Goal: Find specific page/section: Find specific page/section

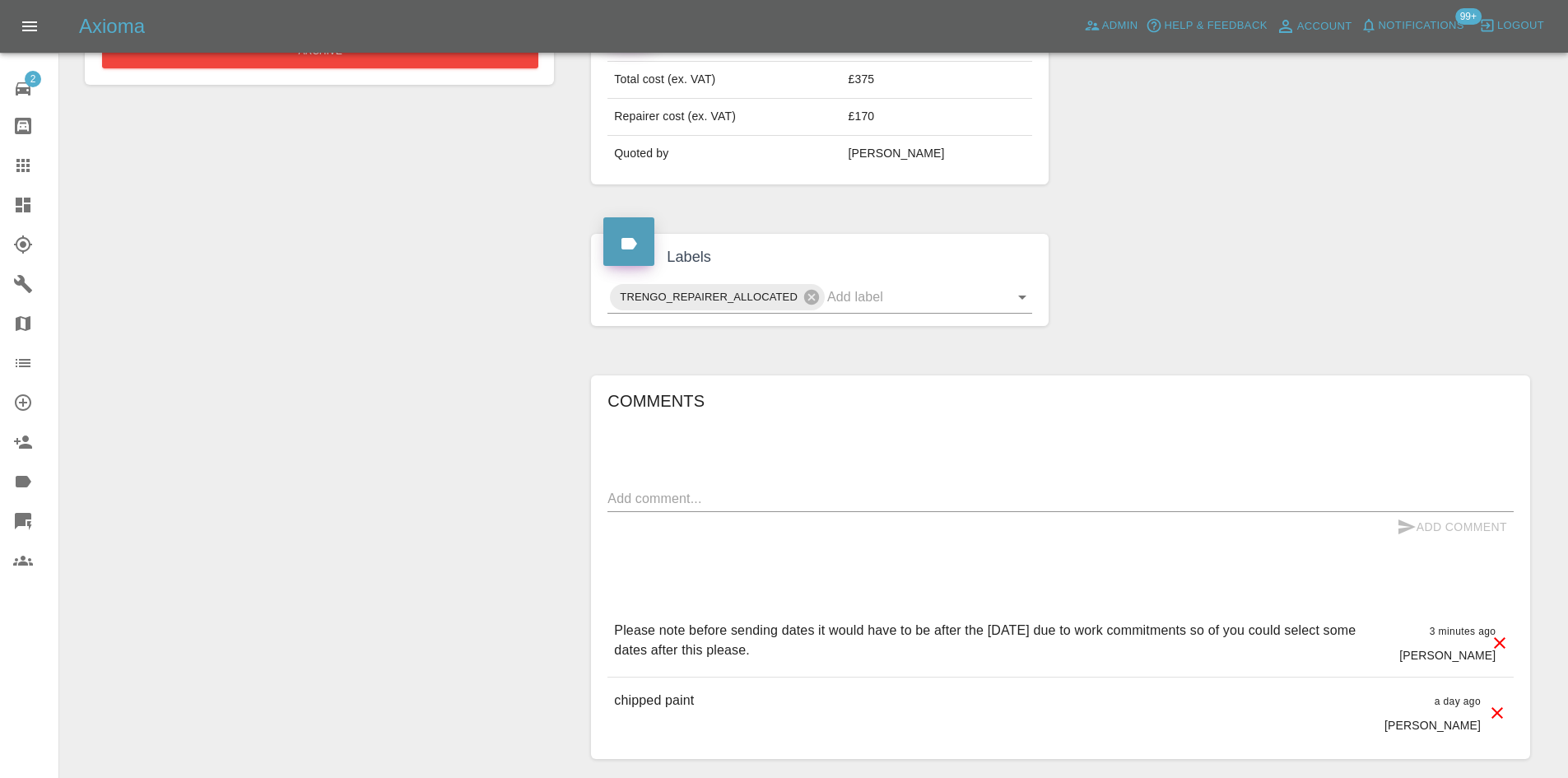
scroll to position [708, 0]
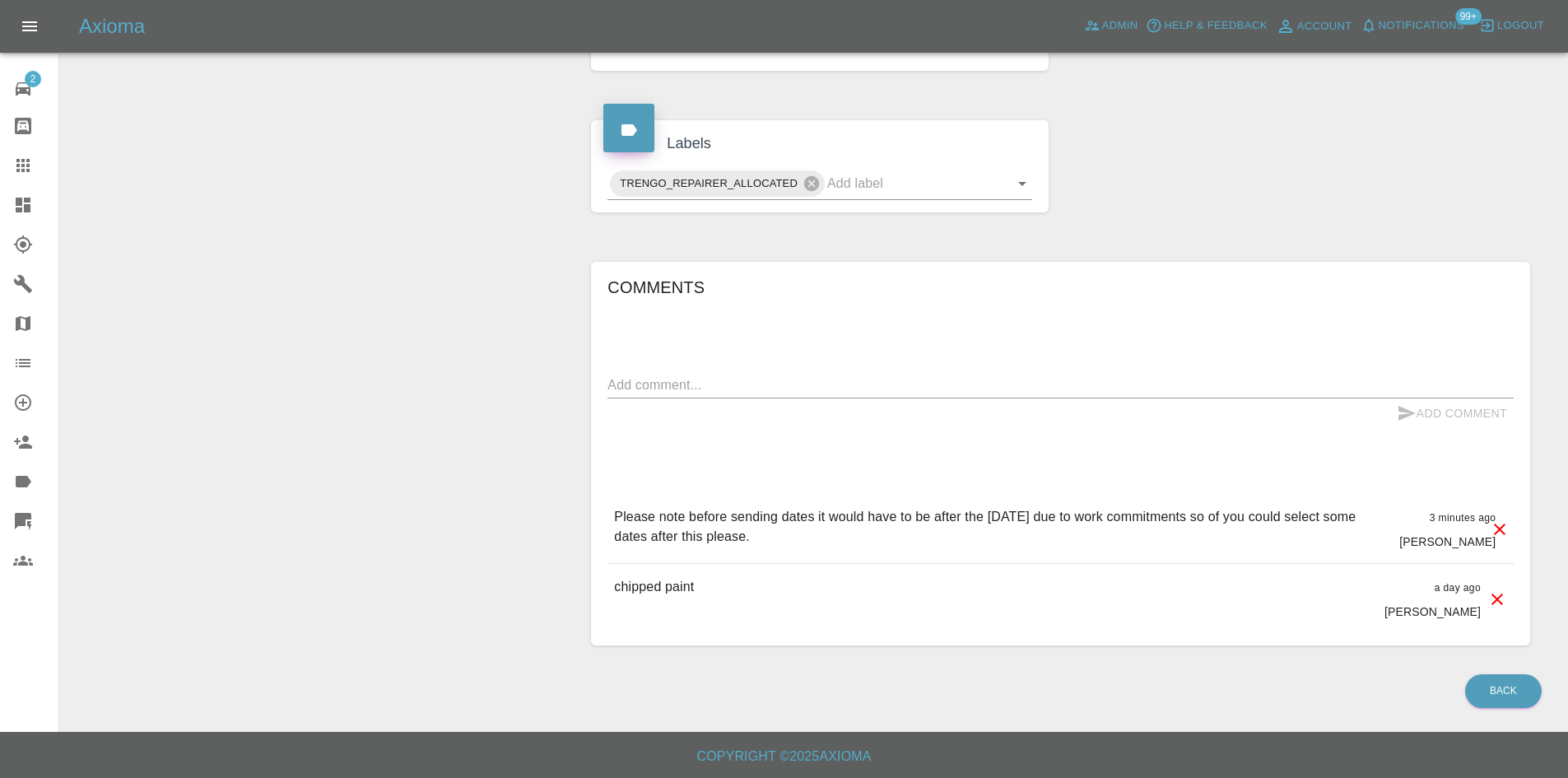
drag, startPoint x: 761, startPoint y: 543, endPoint x: 611, endPoint y: 520, distance: 151.8
click at [611, 520] on div "Please note before sending dates it would have to be after the 30/10/25 due to …" at bounding box center [1060, 528] width 906 height 69
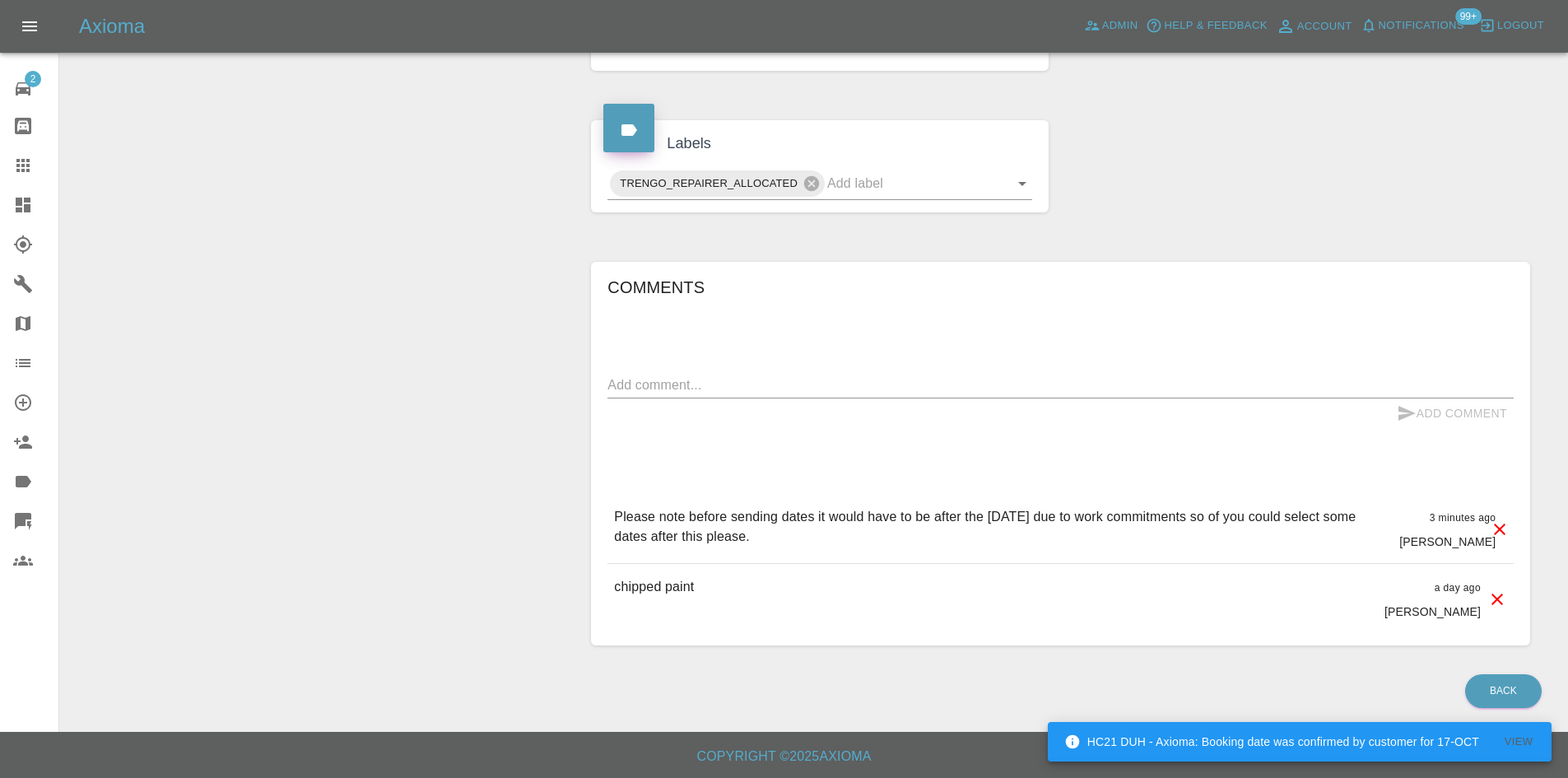
click at [33, 199] on div at bounding box center [36, 204] width 46 height 19
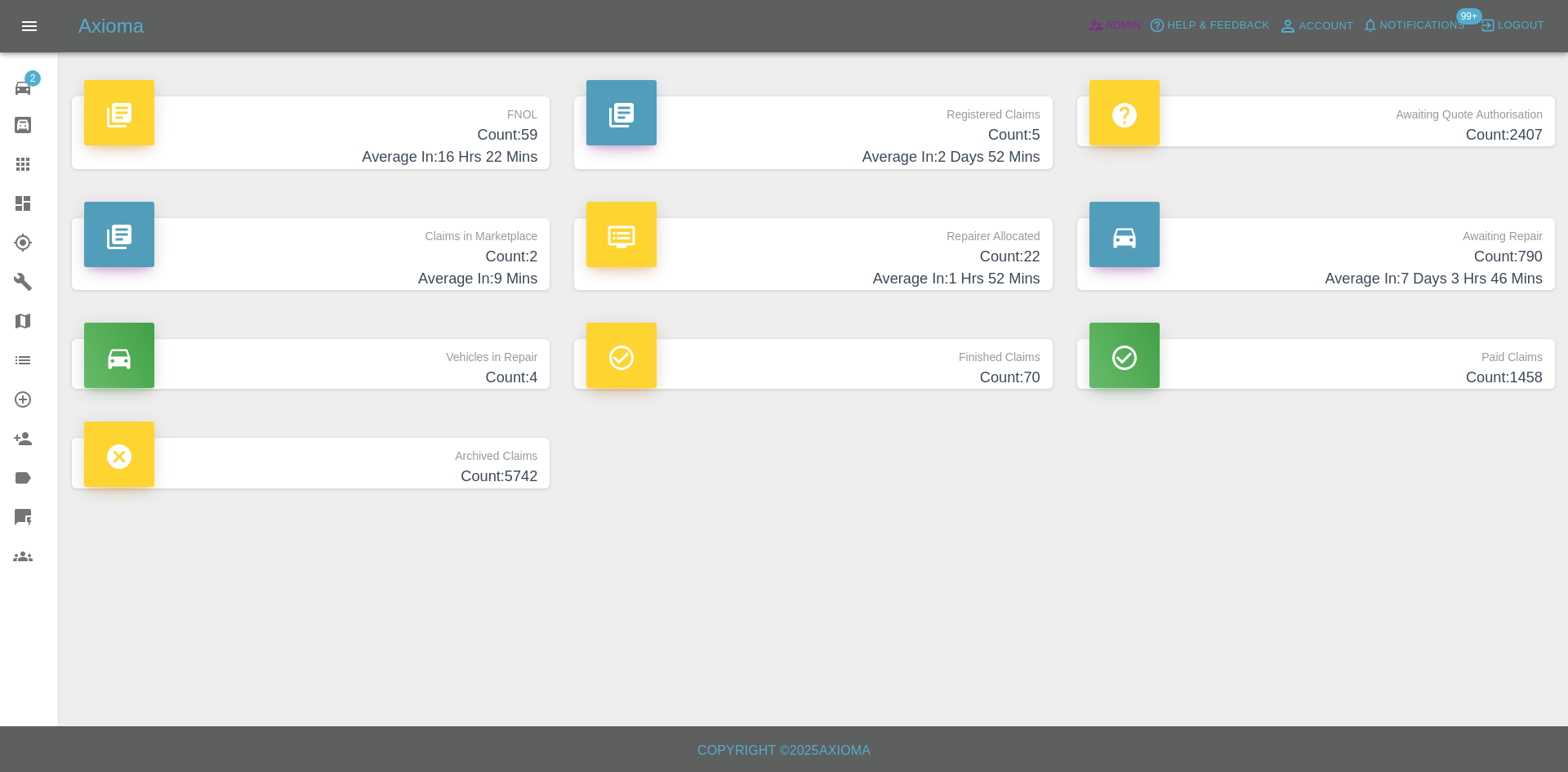
click at [1141, 26] on span "Admin" at bounding box center [1123, 26] width 36 height 19
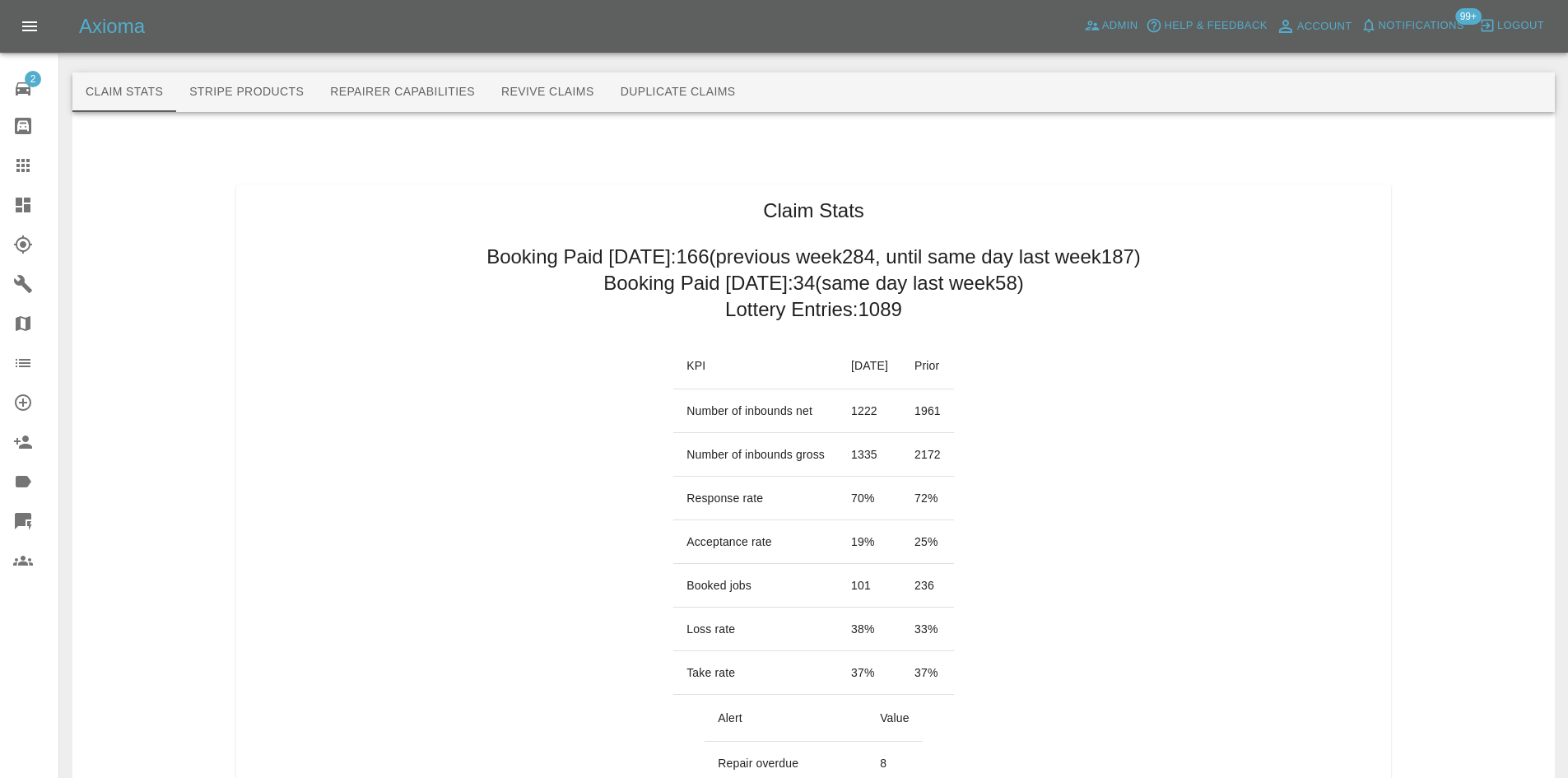
click at [17, 204] on icon at bounding box center [23, 205] width 15 height 15
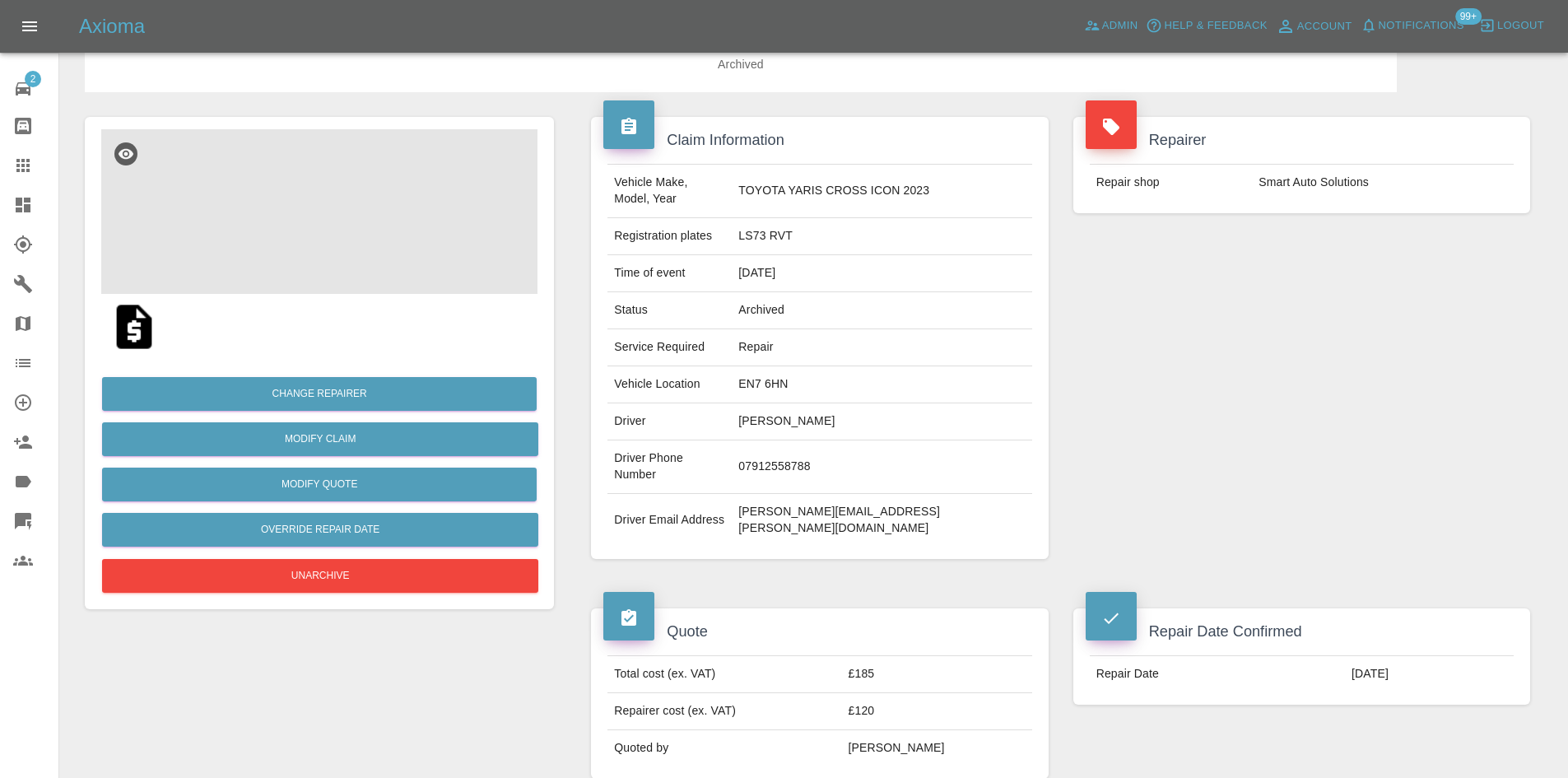
scroll to position [68, 0]
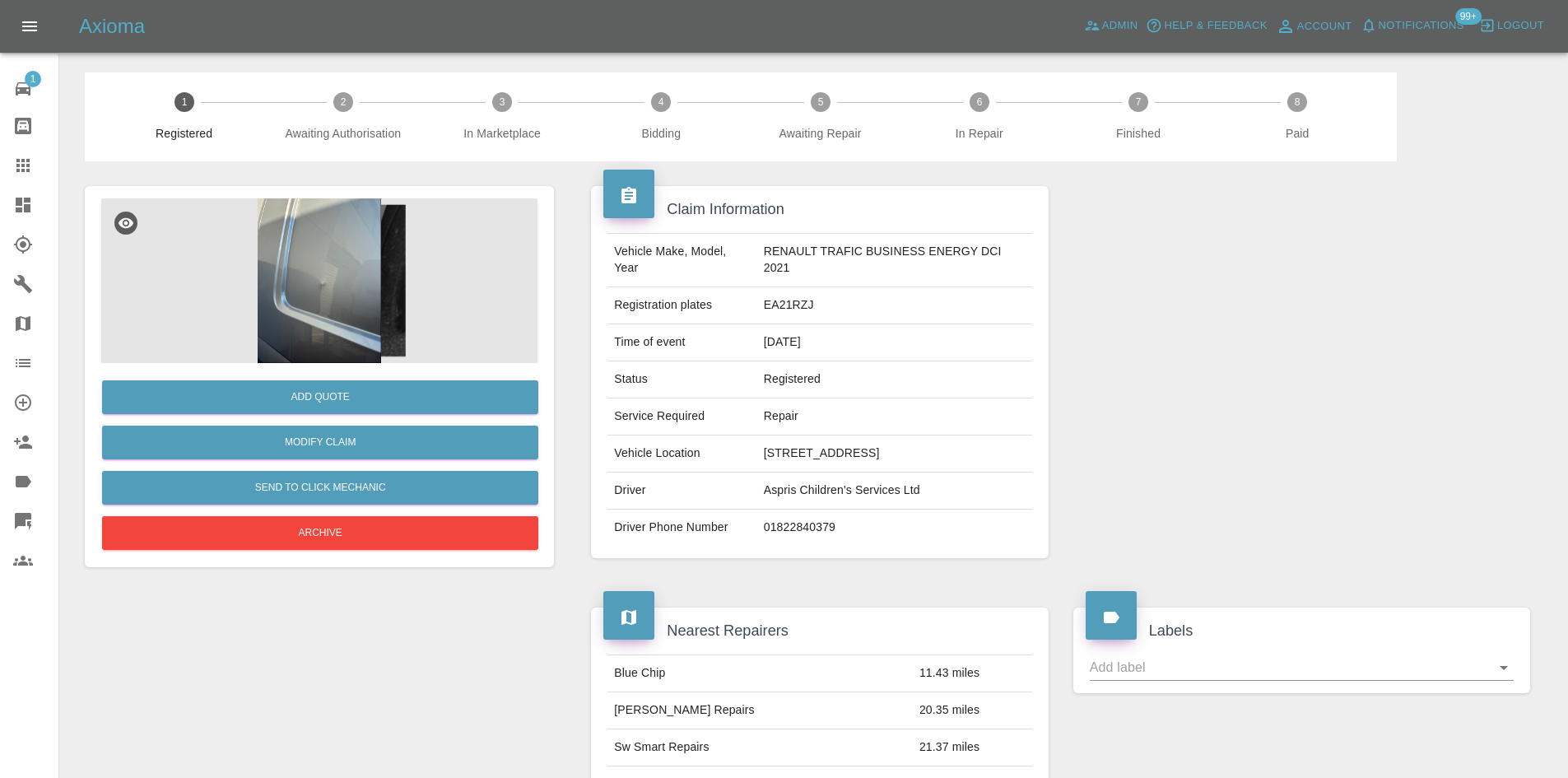
click at [26, 368] on icon at bounding box center [22, 363] width 19 height 19
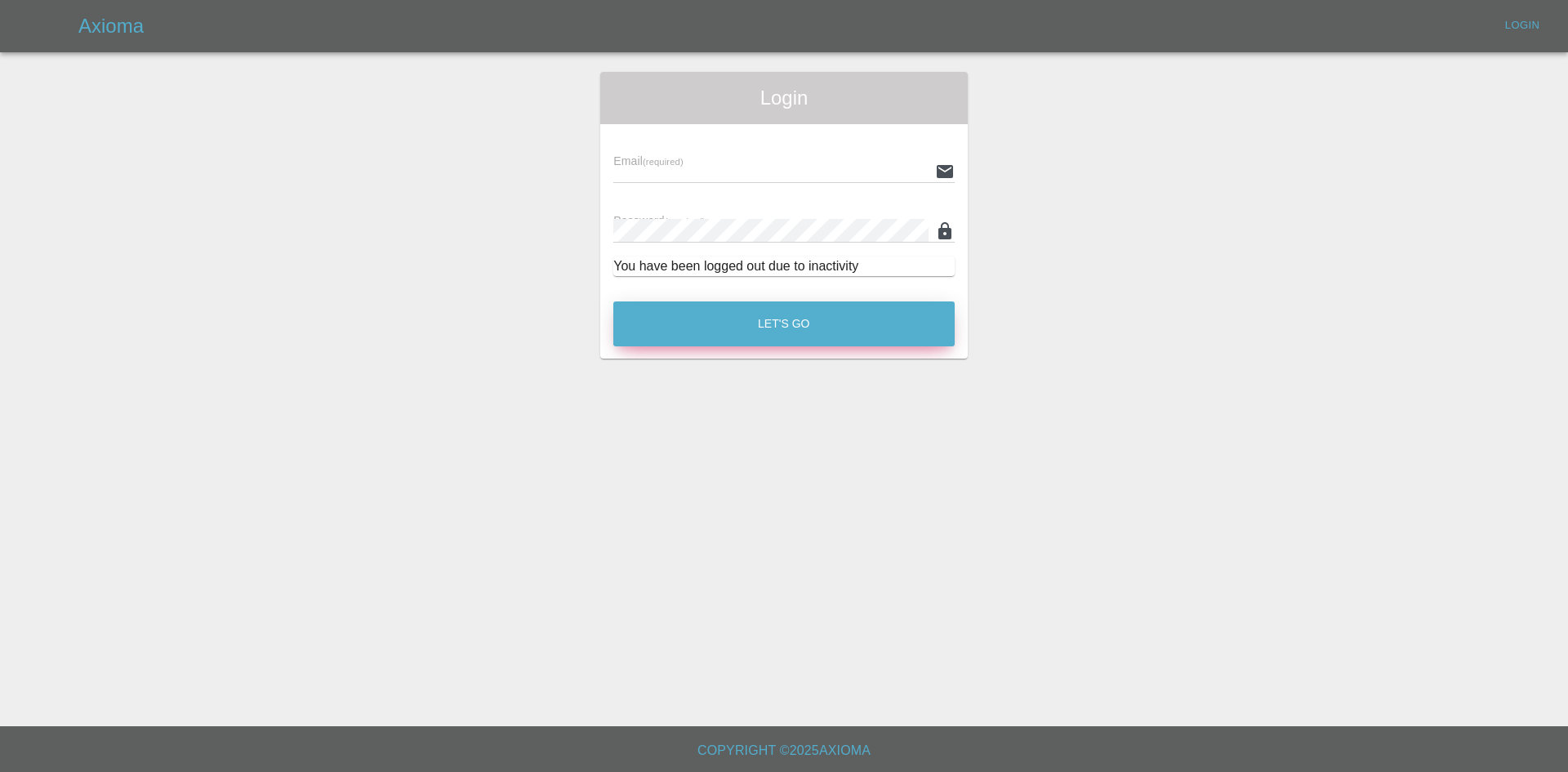
type input "[PERSON_NAME][EMAIL_ADDRESS][PERSON_NAME][DOMAIN_NAME]"
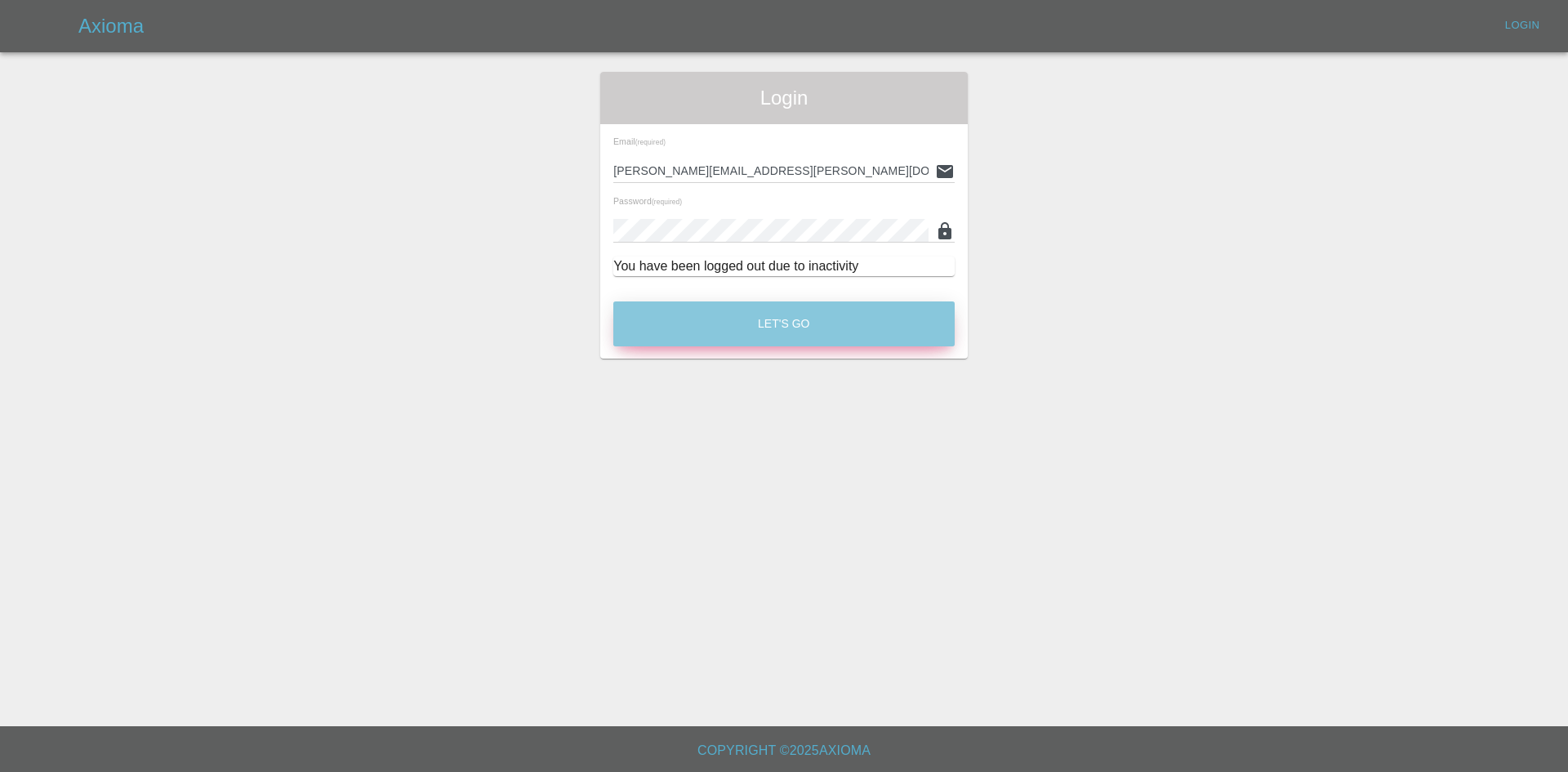
click at [816, 336] on button "Let's Go" at bounding box center [784, 323] width 342 height 45
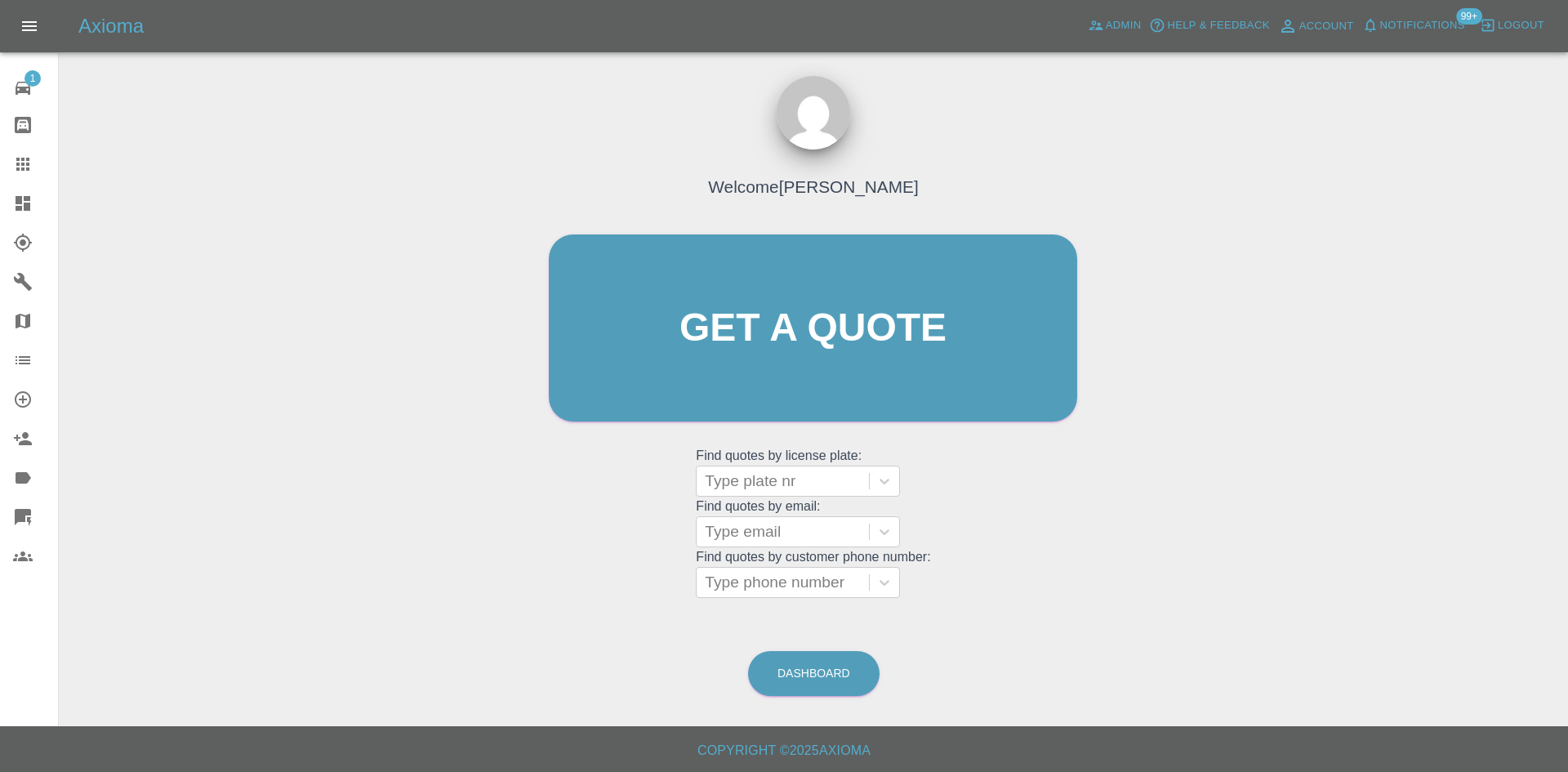
click at [18, 353] on icon at bounding box center [22, 360] width 19 height 19
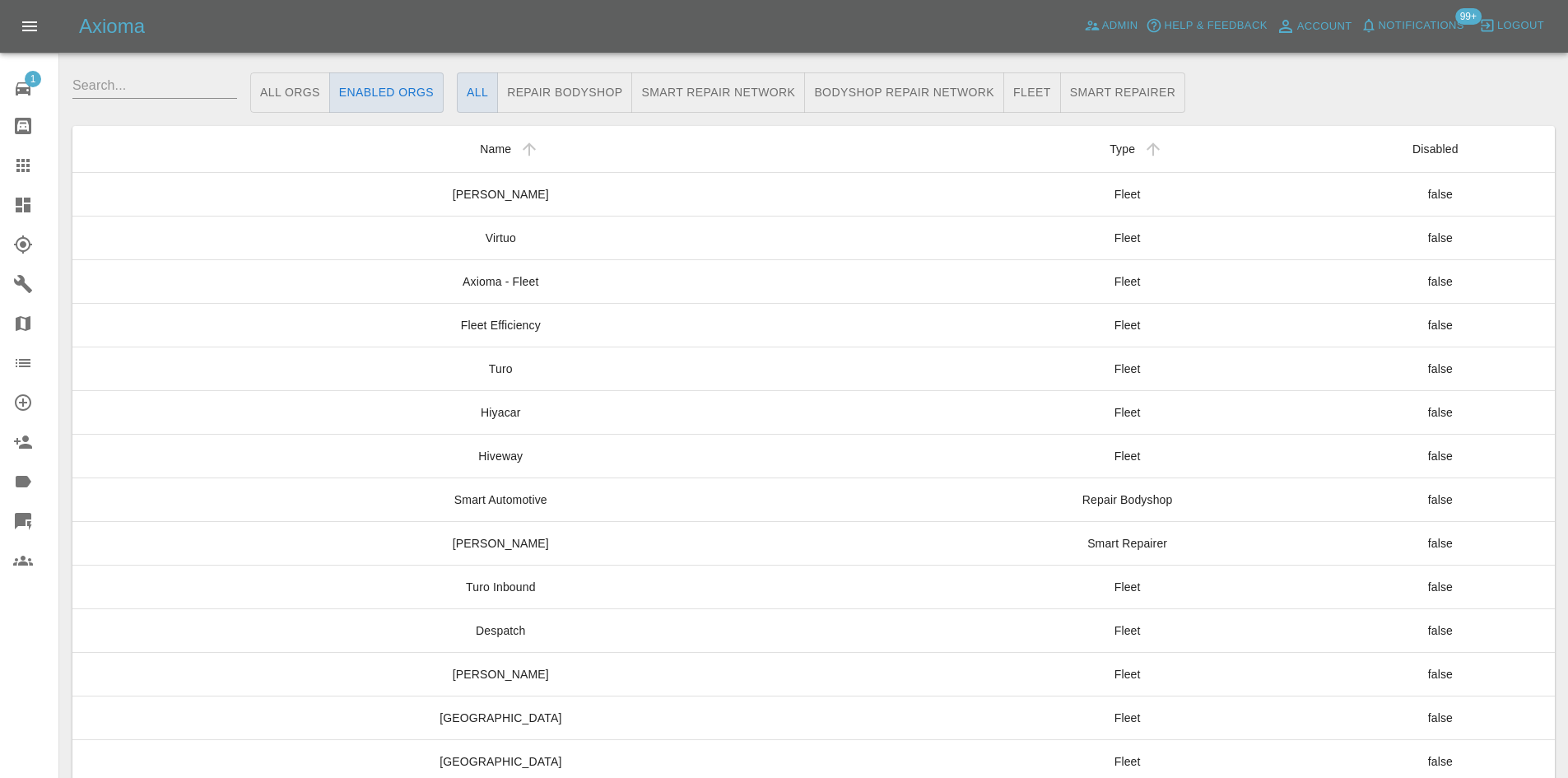
click at [656, 91] on button "Smart Repair Network" at bounding box center [718, 93] width 174 height 41
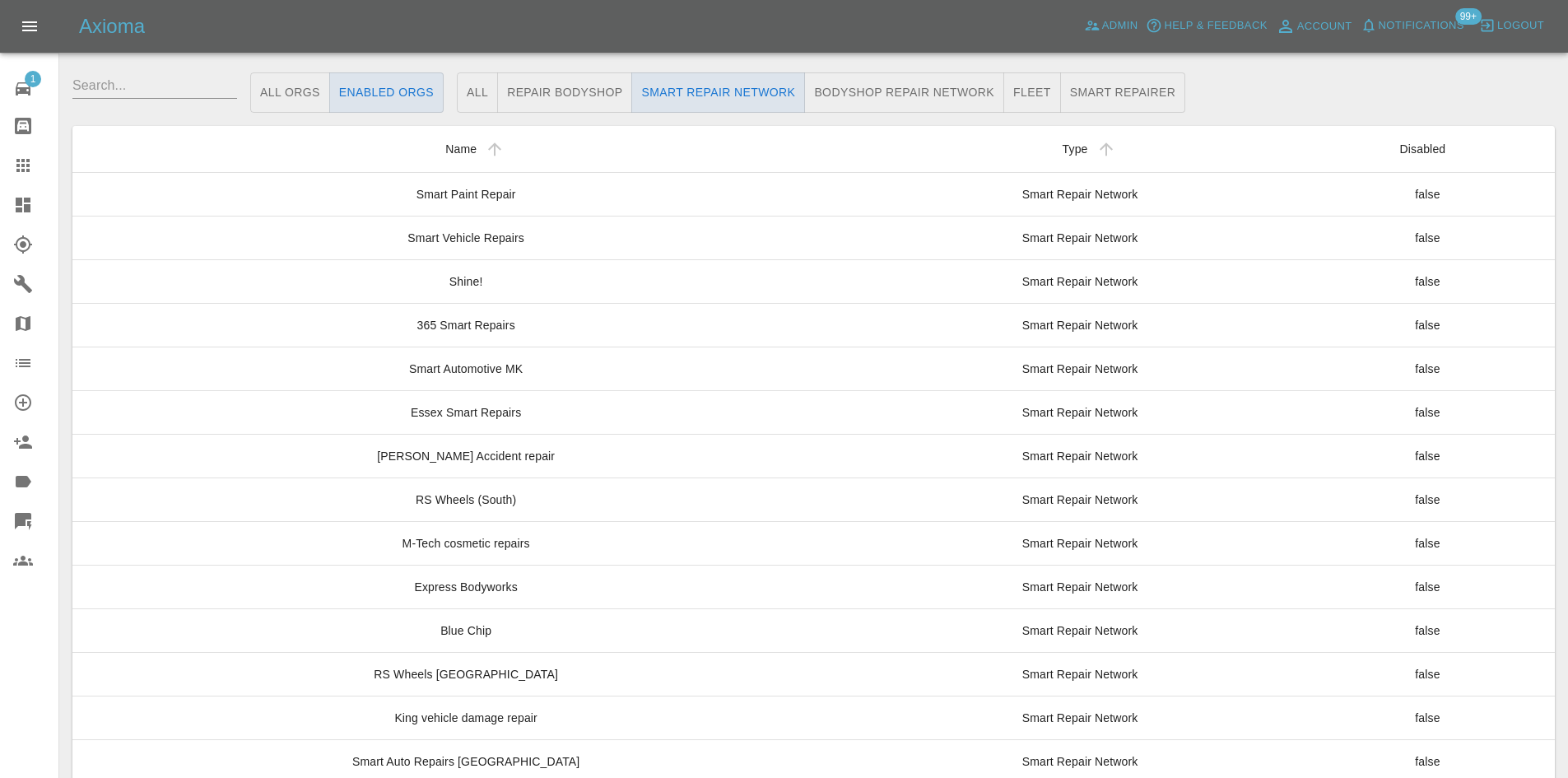
click at [509, 80] on button "Repair Bodyshop" at bounding box center [564, 93] width 135 height 41
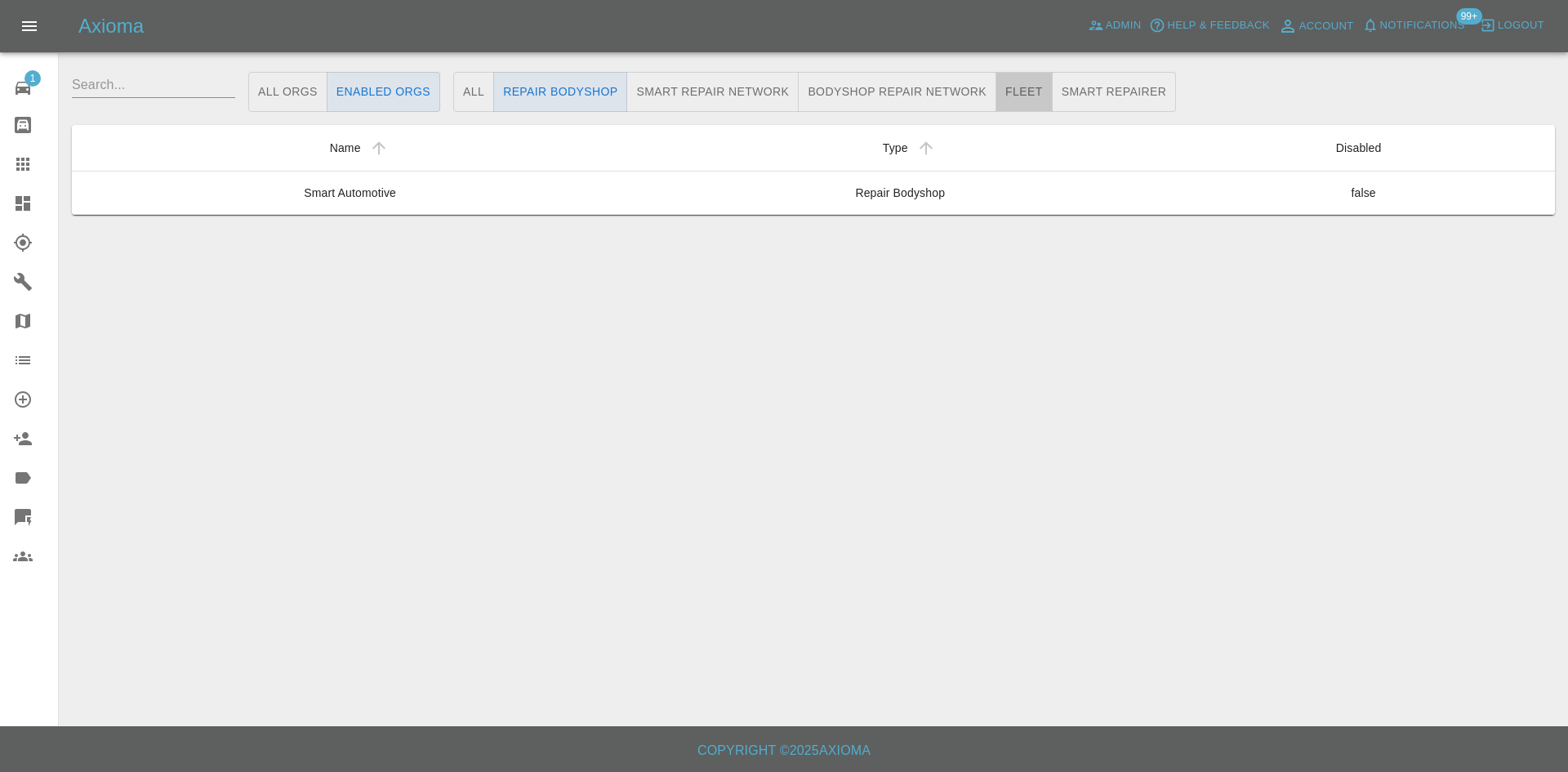
click at [1031, 81] on button "Fleet" at bounding box center [1024, 92] width 58 height 40
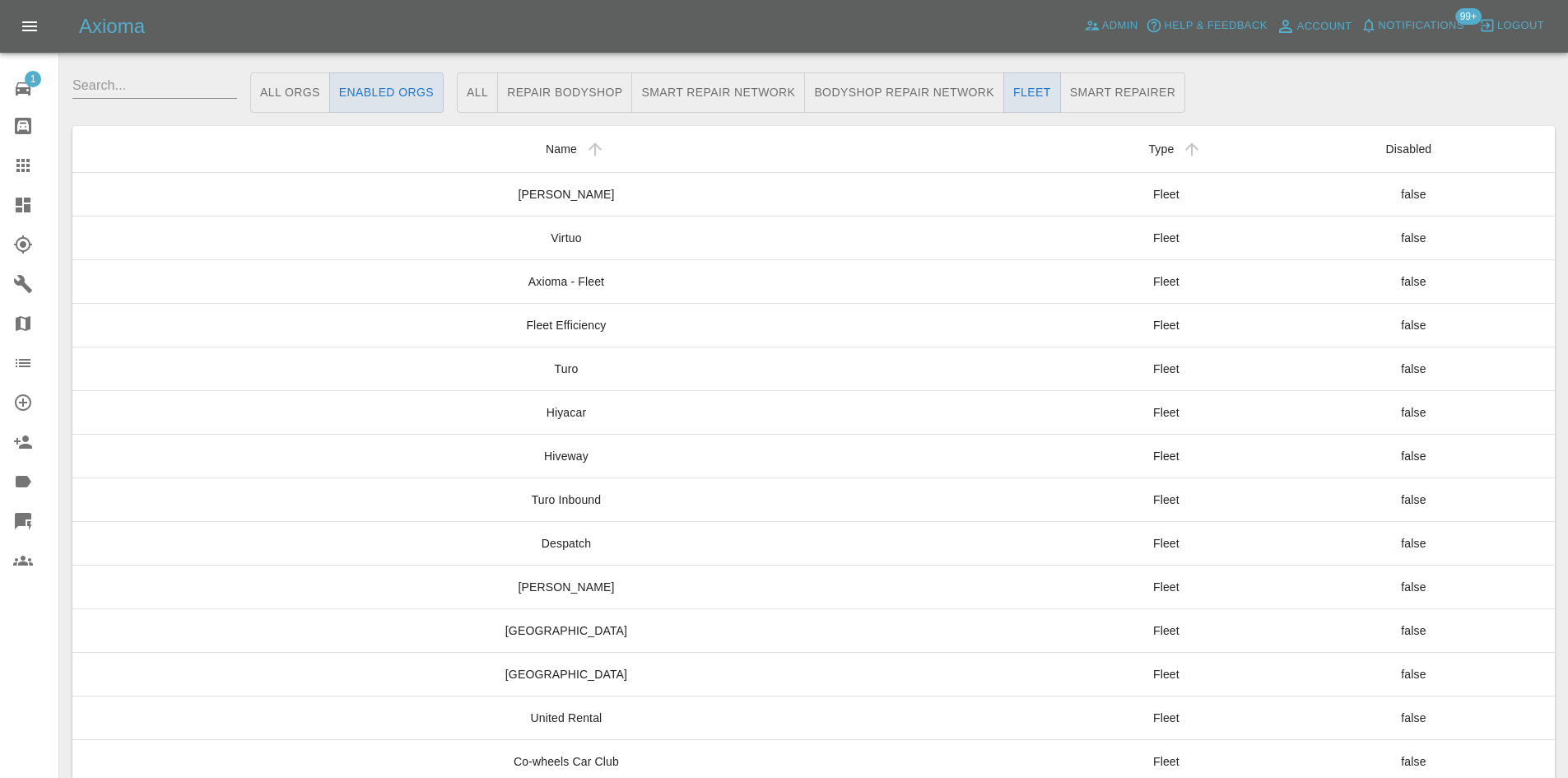
click at [1064, 88] on button "Smart Repairer" at bounding box center [1123, 93] width 126 height 41
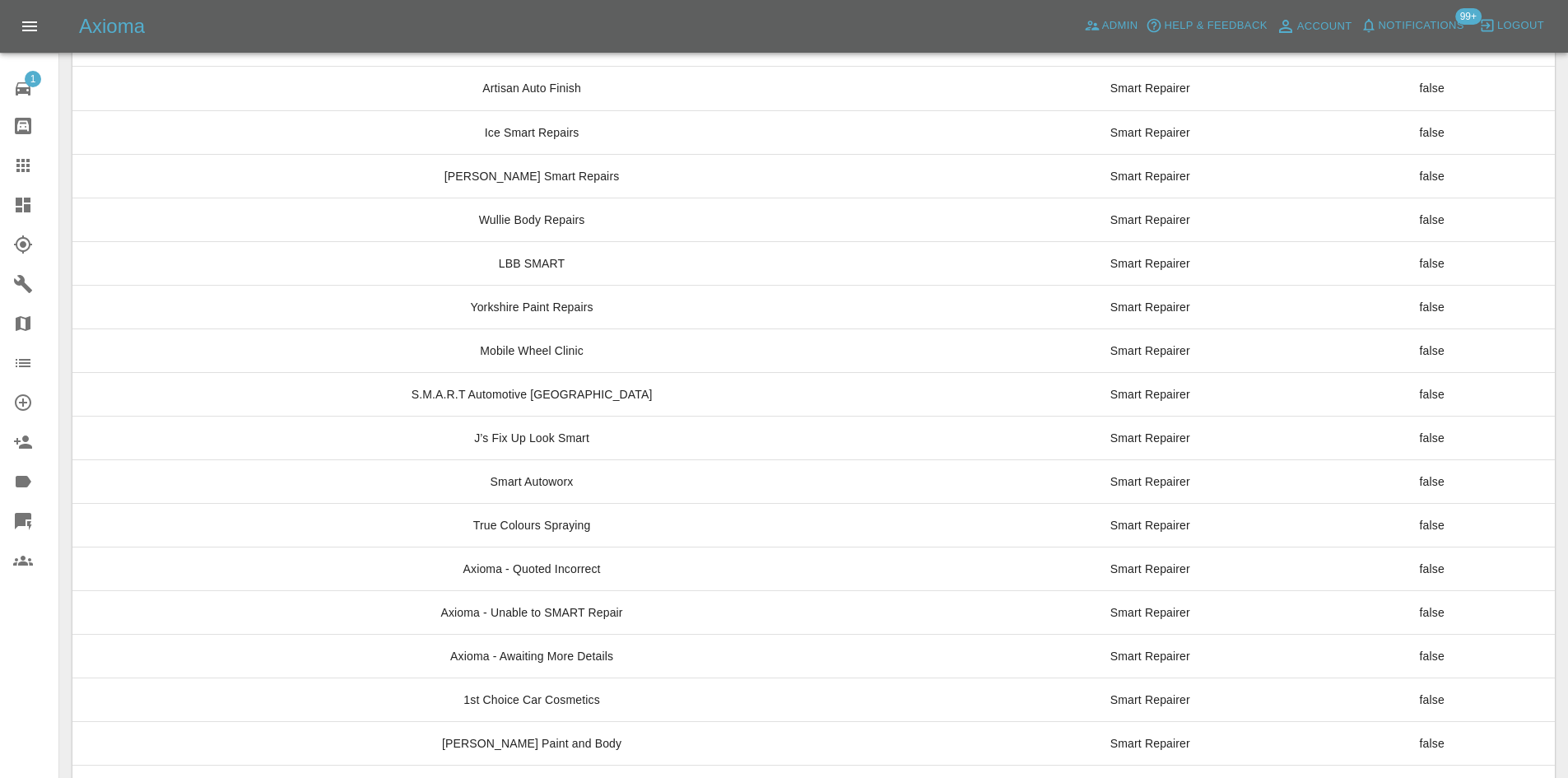
scroll to position [5080, 0]
